Goal: Transaction & Acquisition: Purchase product/service

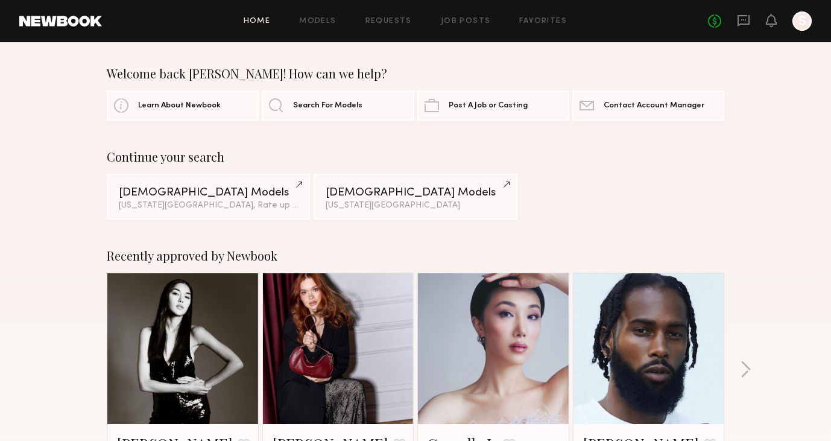
scroll to position [164, 0]
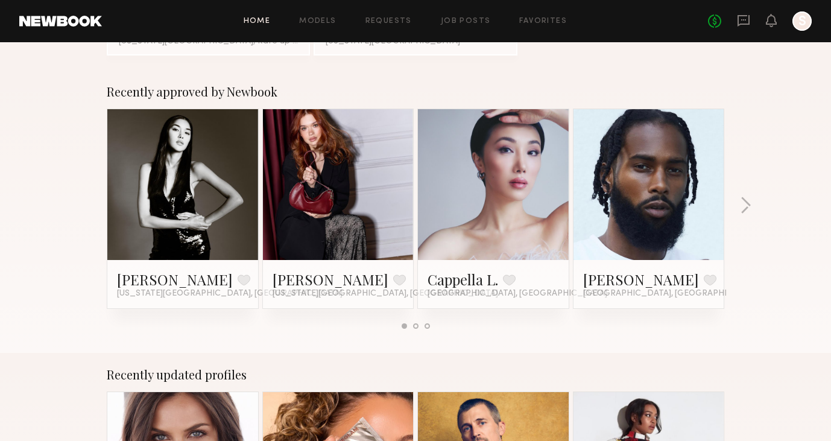
click at [534, 177] on div at bounding box center [493, 184] width 151 height 151
click at [349, 192] on link at bounding box center [339, 184] width 74 height 151
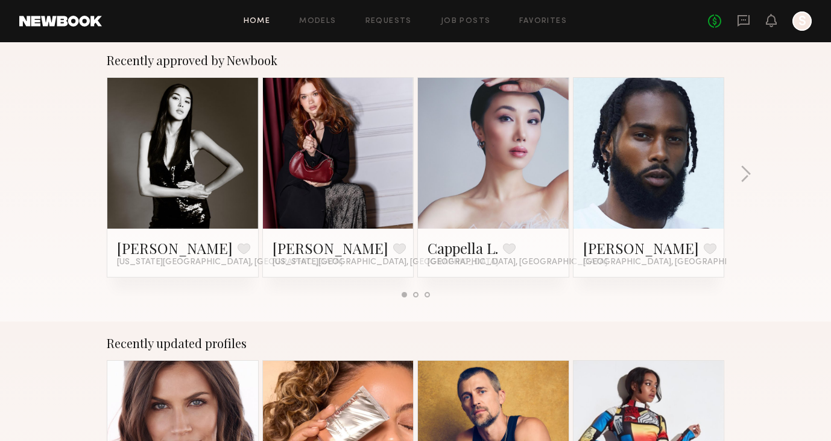
scroll to position [181, 0]
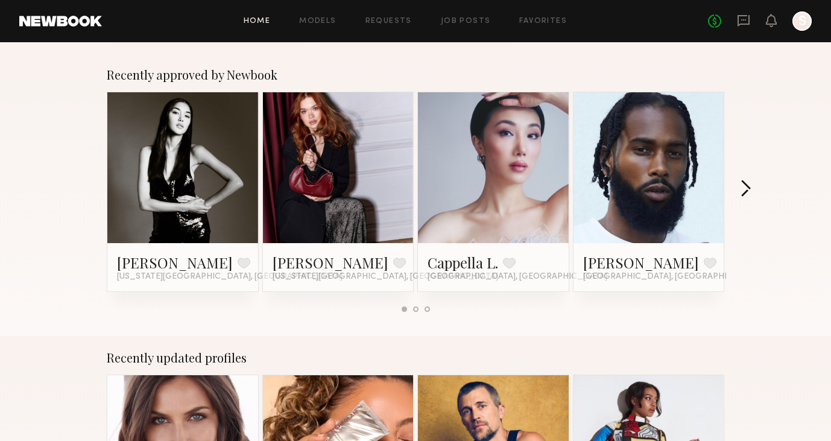
click at [747, 184] on button "button" at bounding box center [745, 190] width 11 height 20
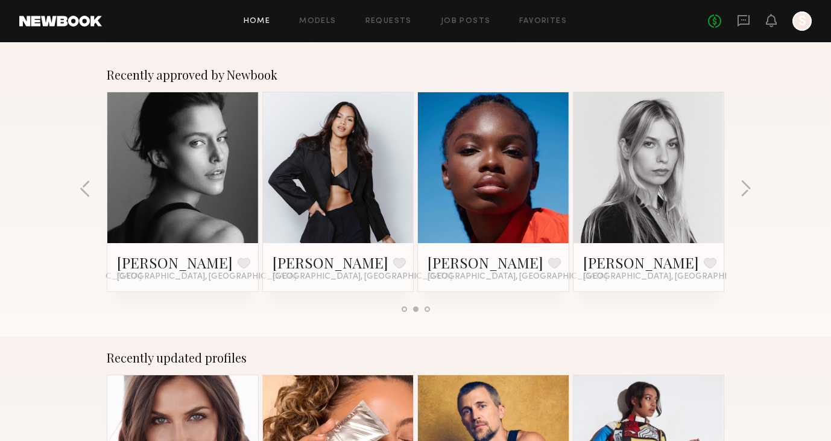
click at [185, 148] on link at bounding box center [183, 167] width 74 height 151
